Goal: Complete application form: Complete application form

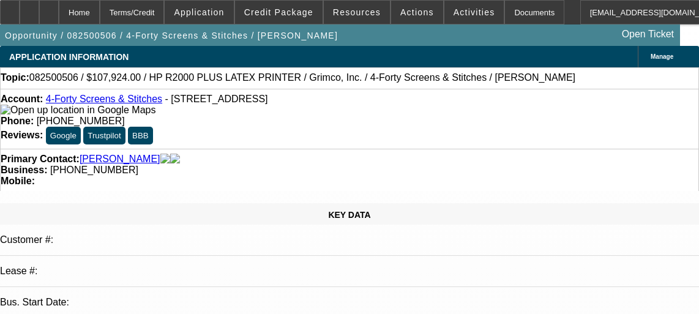
select select "0"
select select "6"
select select "0"
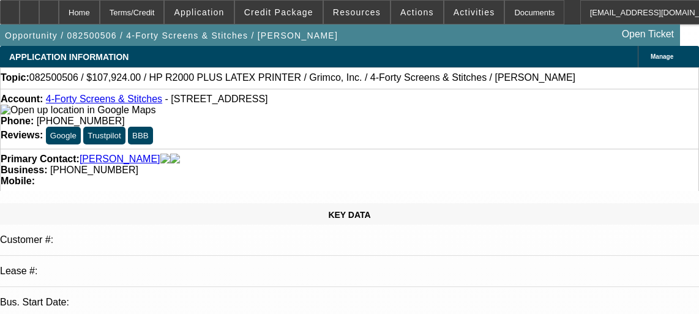
select select "0"
select select "6"
select select "0"
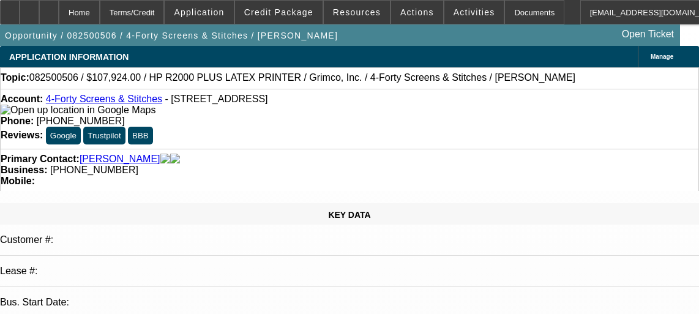
select select "0"
select select "6"
select select "0"
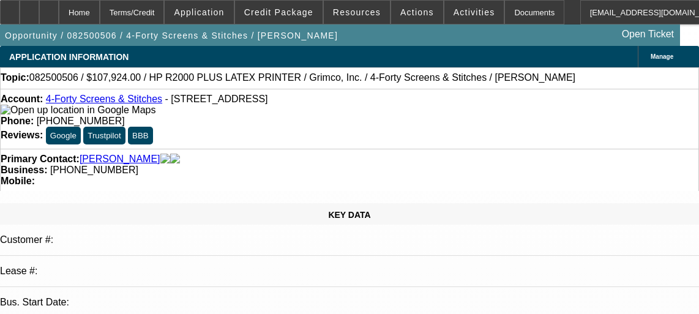
select select "6"
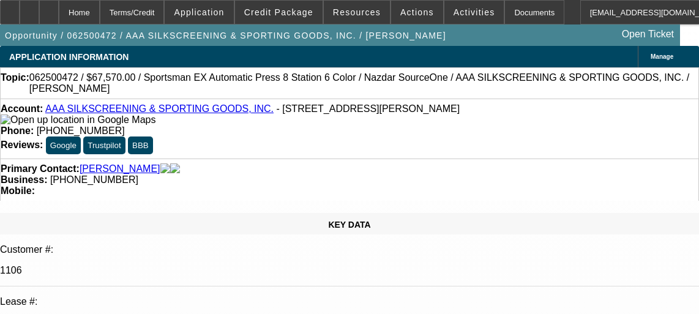
select select "0"
select select "5"
select select "0"
select select "6"
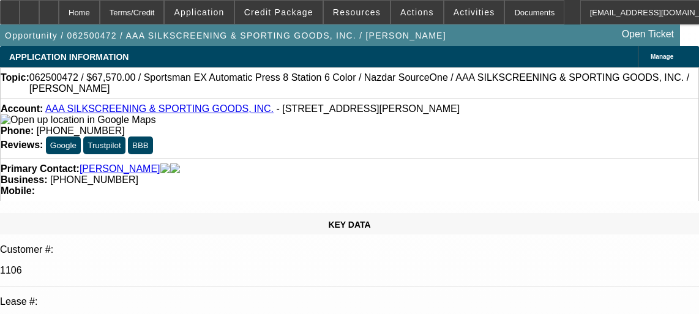
select select "0.1"
select select "2"
select select "0.1"
select select "4"
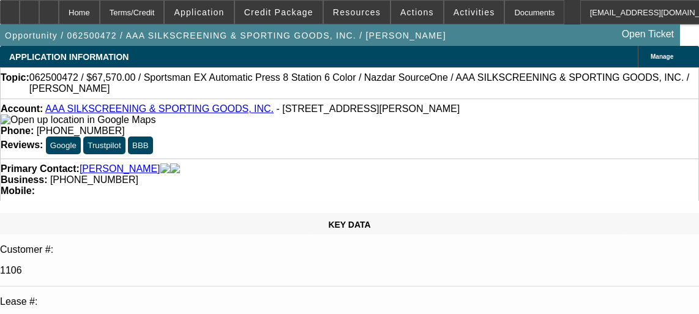
select select "0"
select select "2"
select select "0.1"
select select "4"
select select "0"
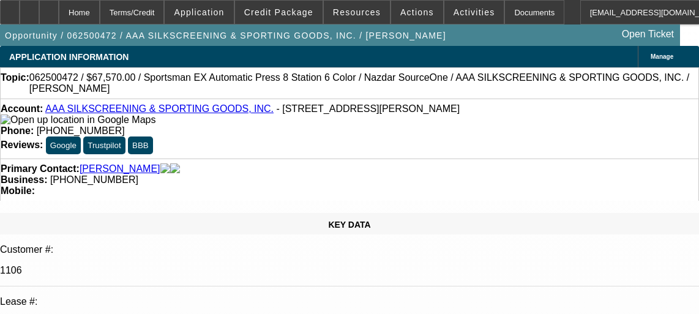
select select "2"
select select "0.1"
select select "4"
